Goal: Navigation & Orientation: Find specific page/section

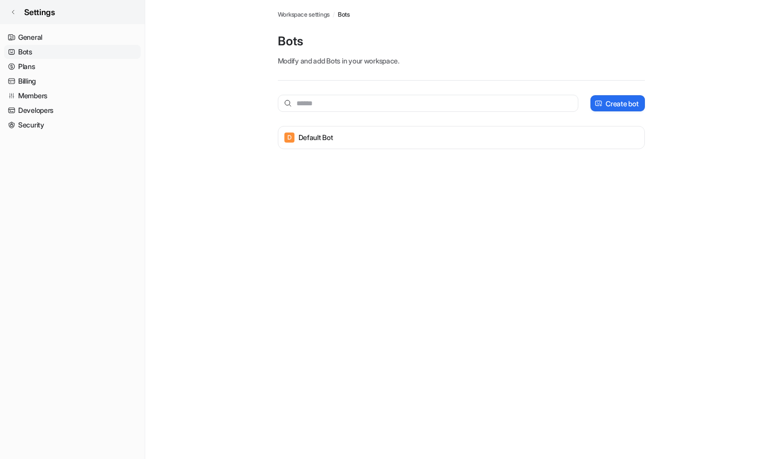
click at [33, 12] on span "Settings" at bounding box center [39, 12] width 31 height 12
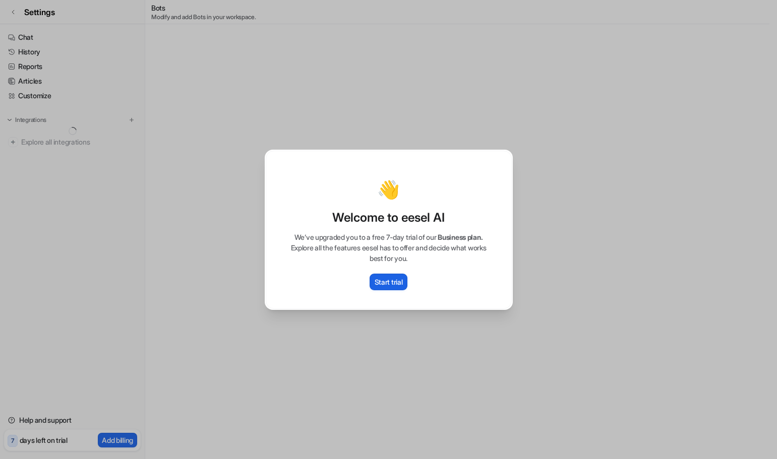
click at [386, 286] on p "Start trial" at bounding box center [389, 282] width 28 height 11
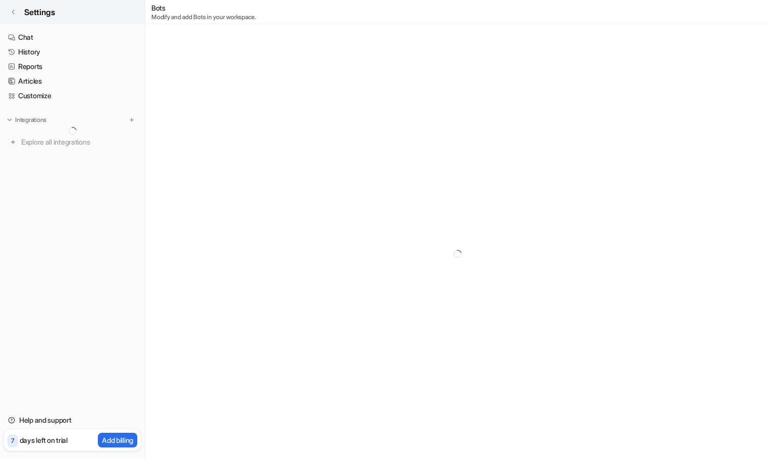
click at [19, 10] on link "Settings" at bounding box center [72, 12] width 145 height 24
click at [33, 9] on span "Settings" at bounding box center [39, 12] width 31 height 12
click at [13, 12] on icon at bounding box center [13, 12] width 6 height 6
click at [32, 9] on span "Settings" at bounding box center [39, 12] width 31 height 12
click at [16, 10] on icon at bounding box center [13, 12] width 6 height 6
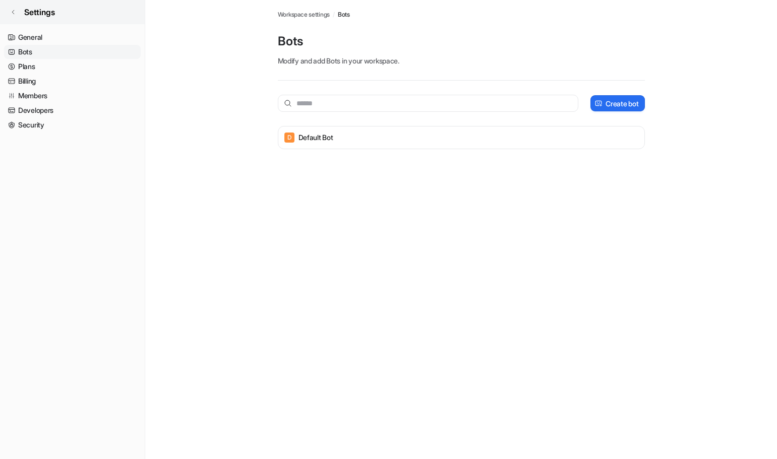
click at [34, 9] on span "Settings" at bounding box center [39, 12] width 31 height 12
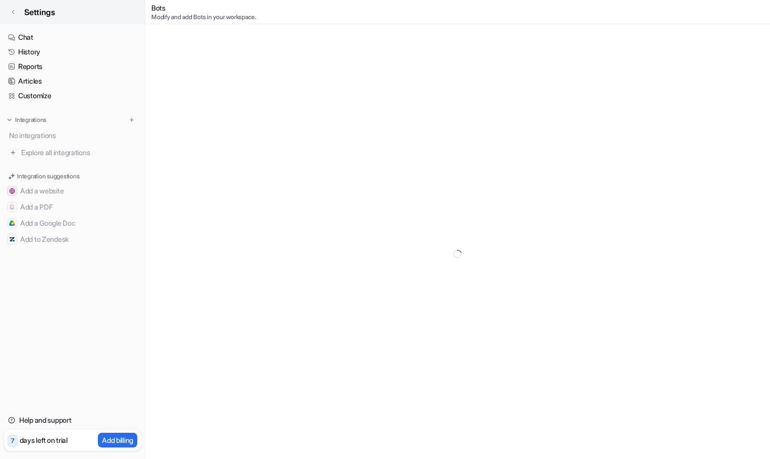
click at [11, 9] on link "Settings" at bounding box center [72, 12] width 145 height 24
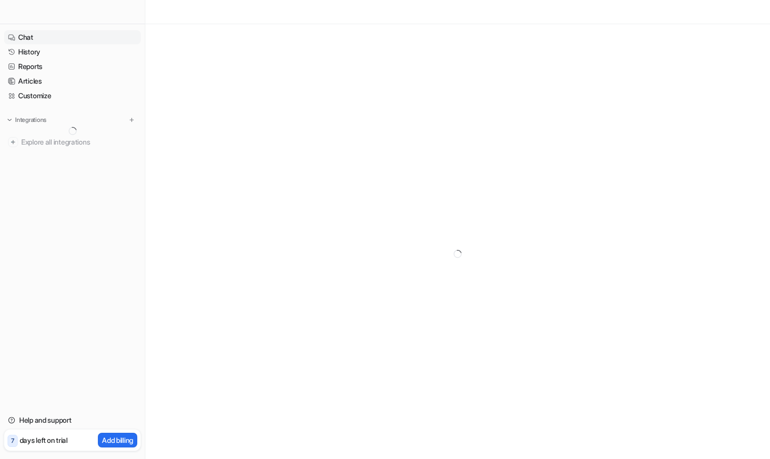
drag, startPoint x: 570, startPoint y: 183, endPoint x: 520, endPoint y: 178, distance: 50.1
click at [570, 183] on div at bounding box center [457, 253] width 624 height 459
click at [20, 34] on link "Chat" at bounding box center [72, 37] width 137 height 14
click at [27, 49] on link "History" at bounding box center [72, 52] width 137 height 14
click at [27, 62] on link "Reports" at bounding box center [72, 67] width 137 height 14
